Goal: Transaction & Acquisition: Purchase product/service

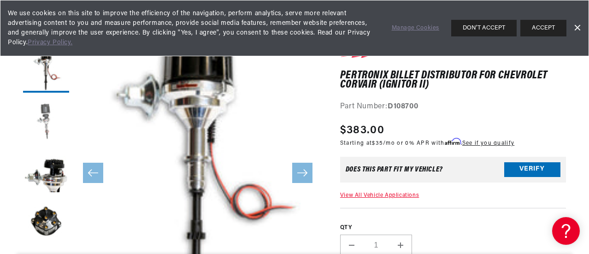
click at [45, 120] on button "Load image 2 in gallery view" at bounding box center [46, 120] width 46 height 46
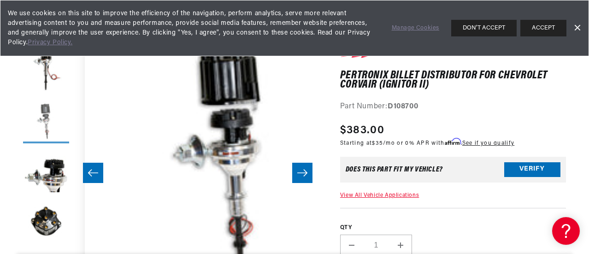
scroll to position [24, 248]
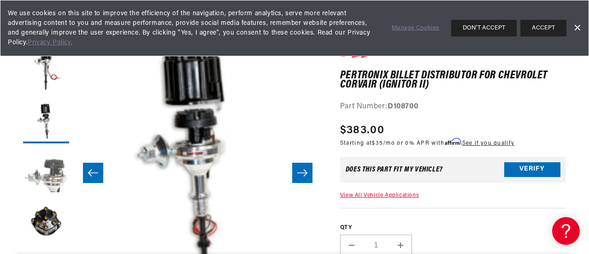
click at [47, 176] on button "Load image 3 in gallery view" at bounding box center [46, 171] width 46 height 46
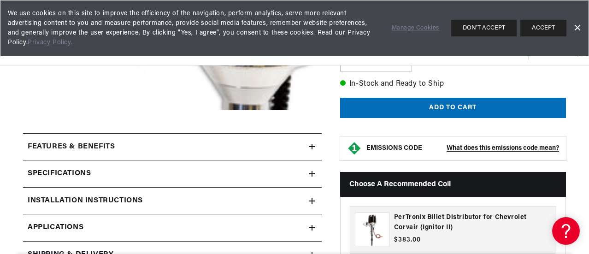
scroll to position [277, 0]
click at [113, 149] on h2 "Features & Benefits" at bounding box center [71, 147] width 87 height 12
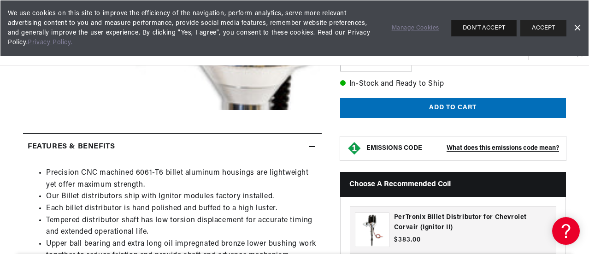
click at [485, 23] on button "DON'T ACCEPT" at bounding box center [483, 28] width 65 height 17
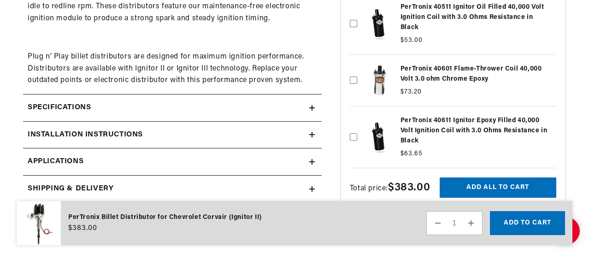
scroll to position [646, 0]
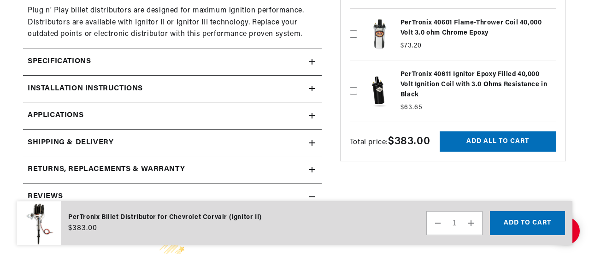
click at [184, 95] on summary "Installation instructions" at bounding box center [172, 89] width 299 height 27
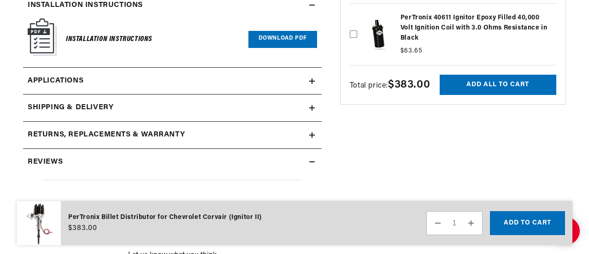
scroll to position [738, 0]
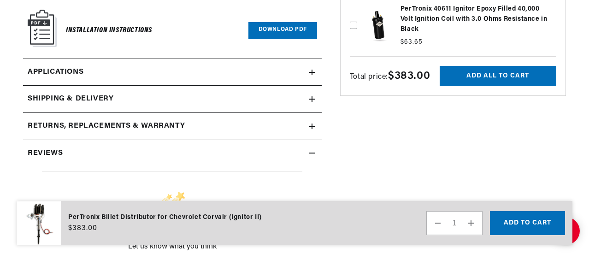
click at [136, 75] on link "Applications" at bounding box center [172, 72] width 299 height 27
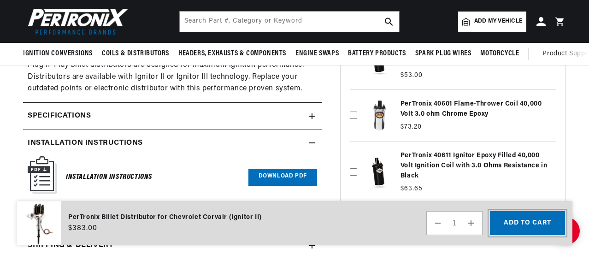
click at [504, 228] on button "Add to cart" at bounding box center [527, 223] width 75 height 24
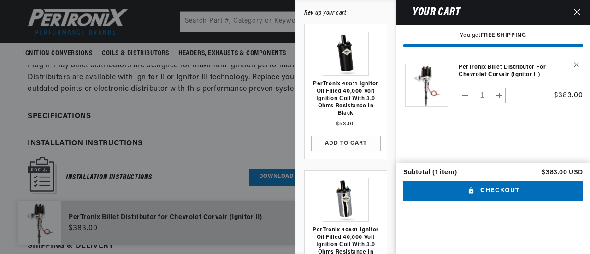
click at [576, 7] on button "Close" at bounding box center [577, 12] width 20 height 25
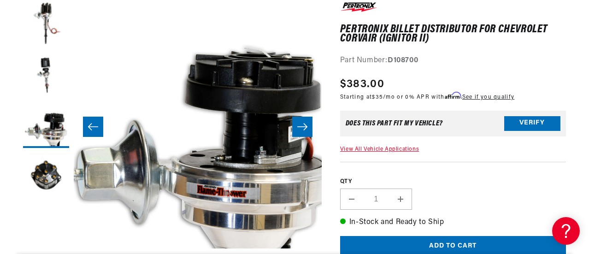
click at [298, 131] on icon "Slide right" at bounding box center [302, 126] width 11 height 9
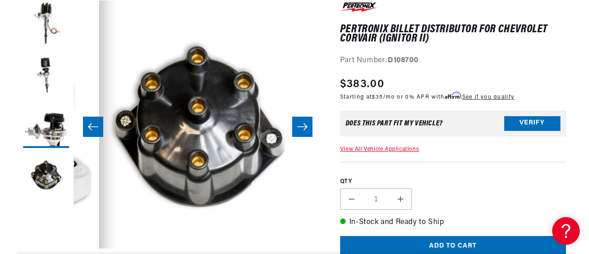
click at [302, 130] on icon "Slide right" at bounding box center [302, 126] width 11 height 9
click at [302, 127] on icon "Slide right" at bounding box center [302, 126] width 10 height 7
click at [96, 126] on icon "Slide left" at bounding box center [93, 126] width 11 height 9
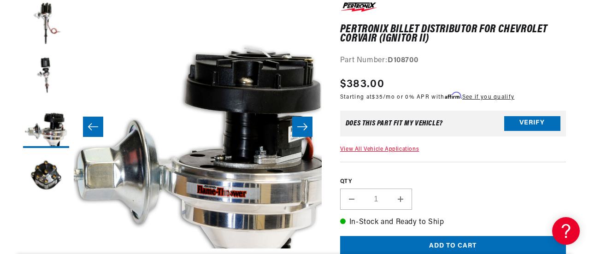
scroll to position [0, 279]
